Goal: Find specific page/section: Find specific page/section

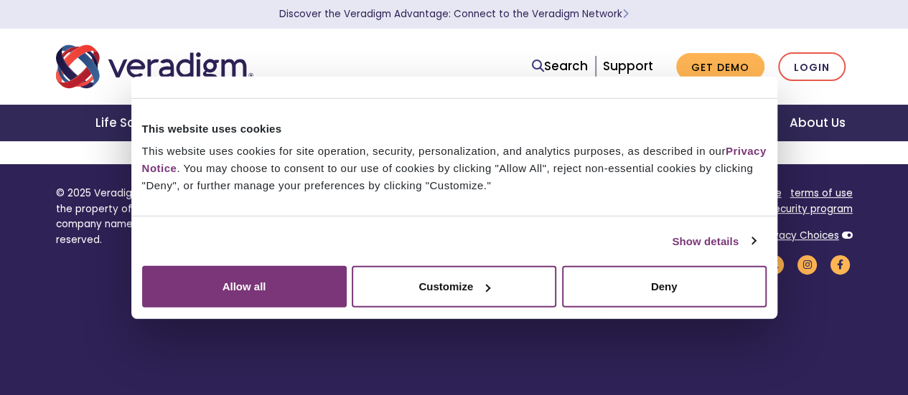
scroll to position [359, 0]
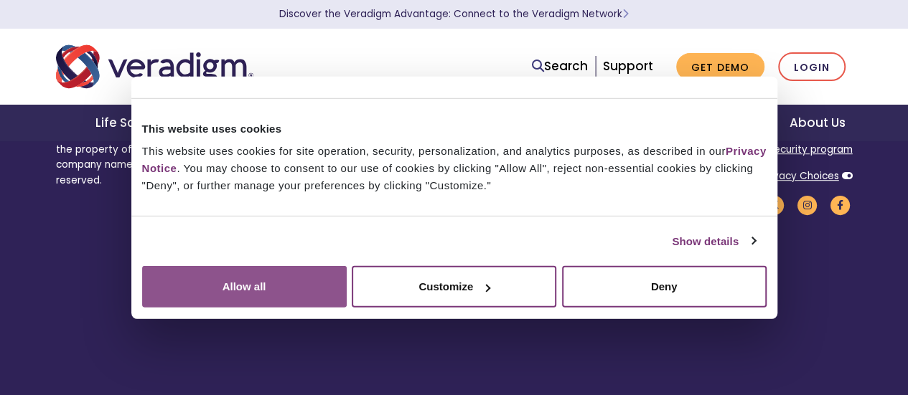
click at [347, 266] on button "Allow all" at bounding box center [244, 287] width 205 height 42
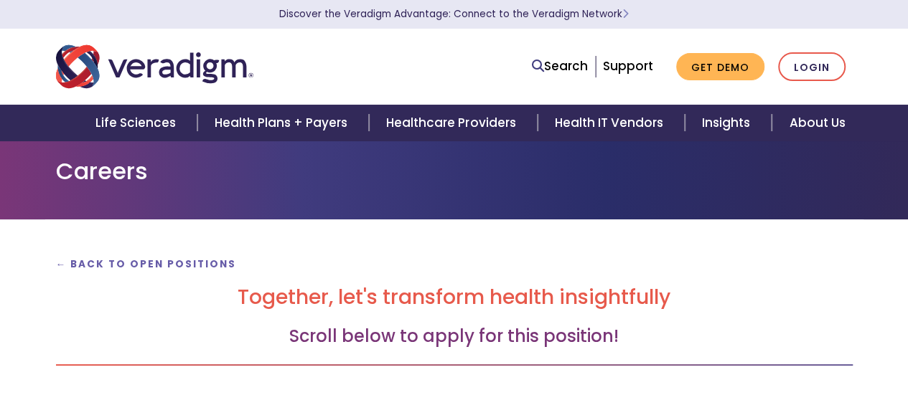
scroll to position [0, 0]
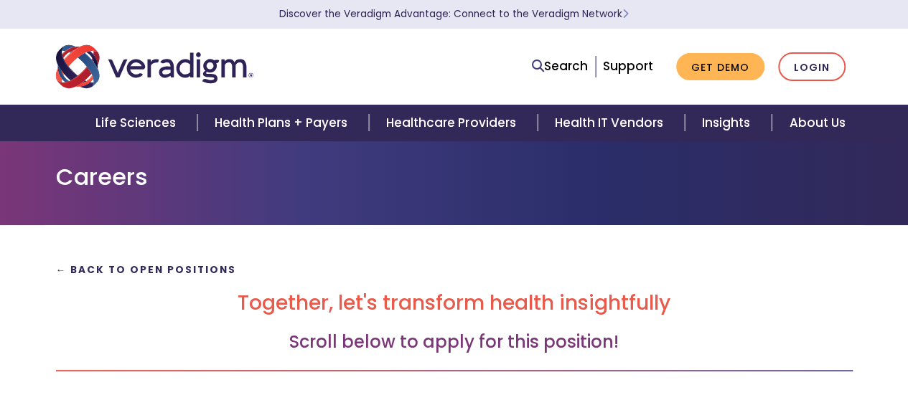
click at [182, 268] on strong "← Back to Open Positions" at bounding box center [146, 270] width 181 height 14
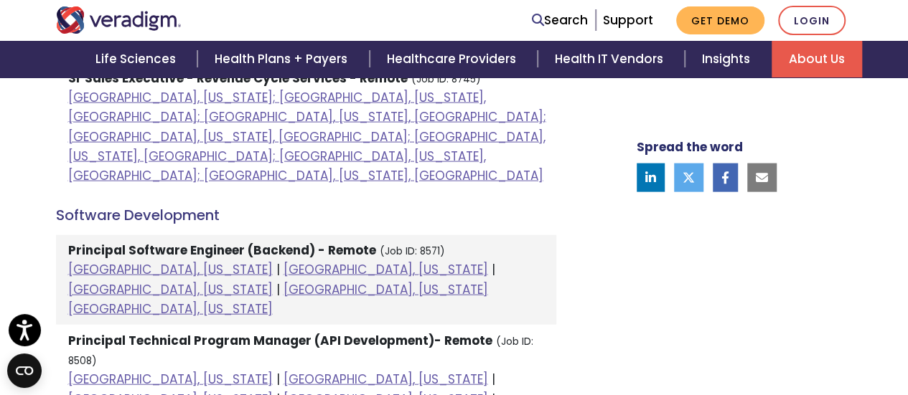
scroll to position [1435, 0]
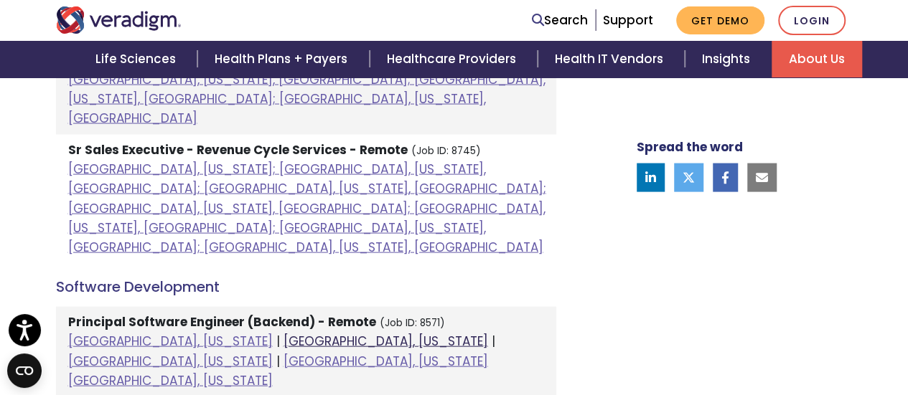
click at [283, 333] on link "Dallas, Texas" at bounding box center [385, 341] width 205 height 17
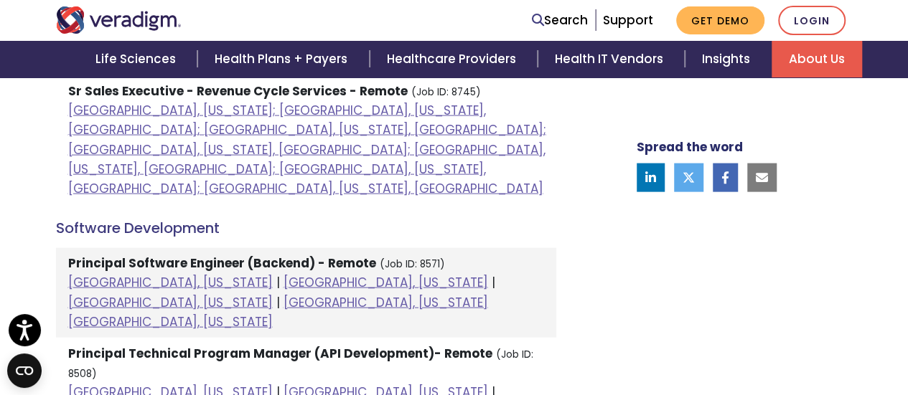
scroll to position [1507, 0]
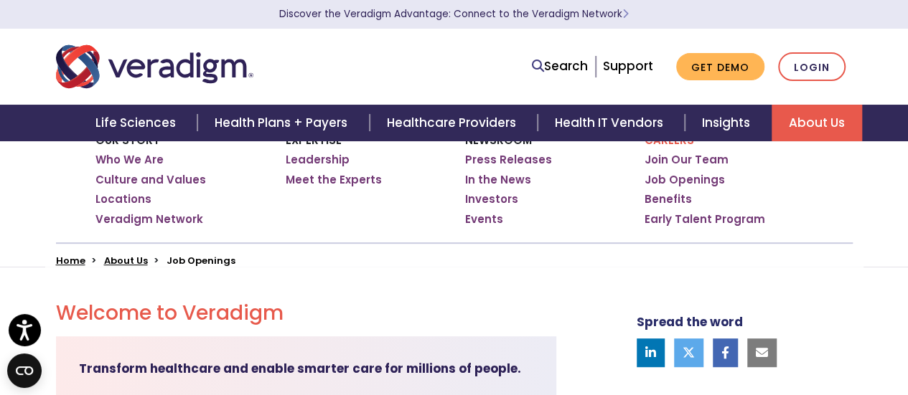
scroll to position [72, 0]
